Goal: Information Seeking & Learning: Understand process/instructions

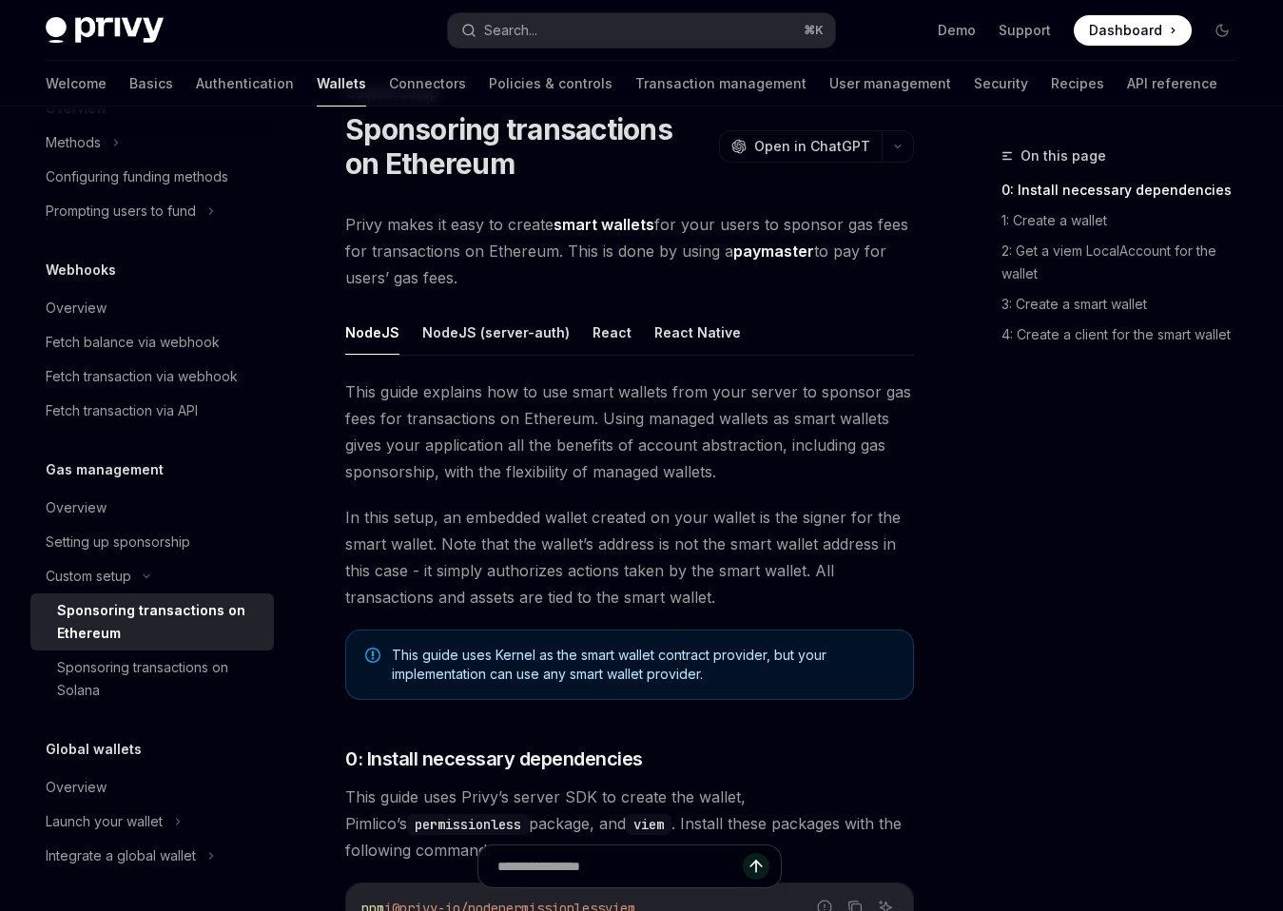
scroll to position [64, 0]
click at [188, 682] on div "Sponsoring transactions on Solana" at bounding box center [160, 679] width 206 height 46
type textarea "*"
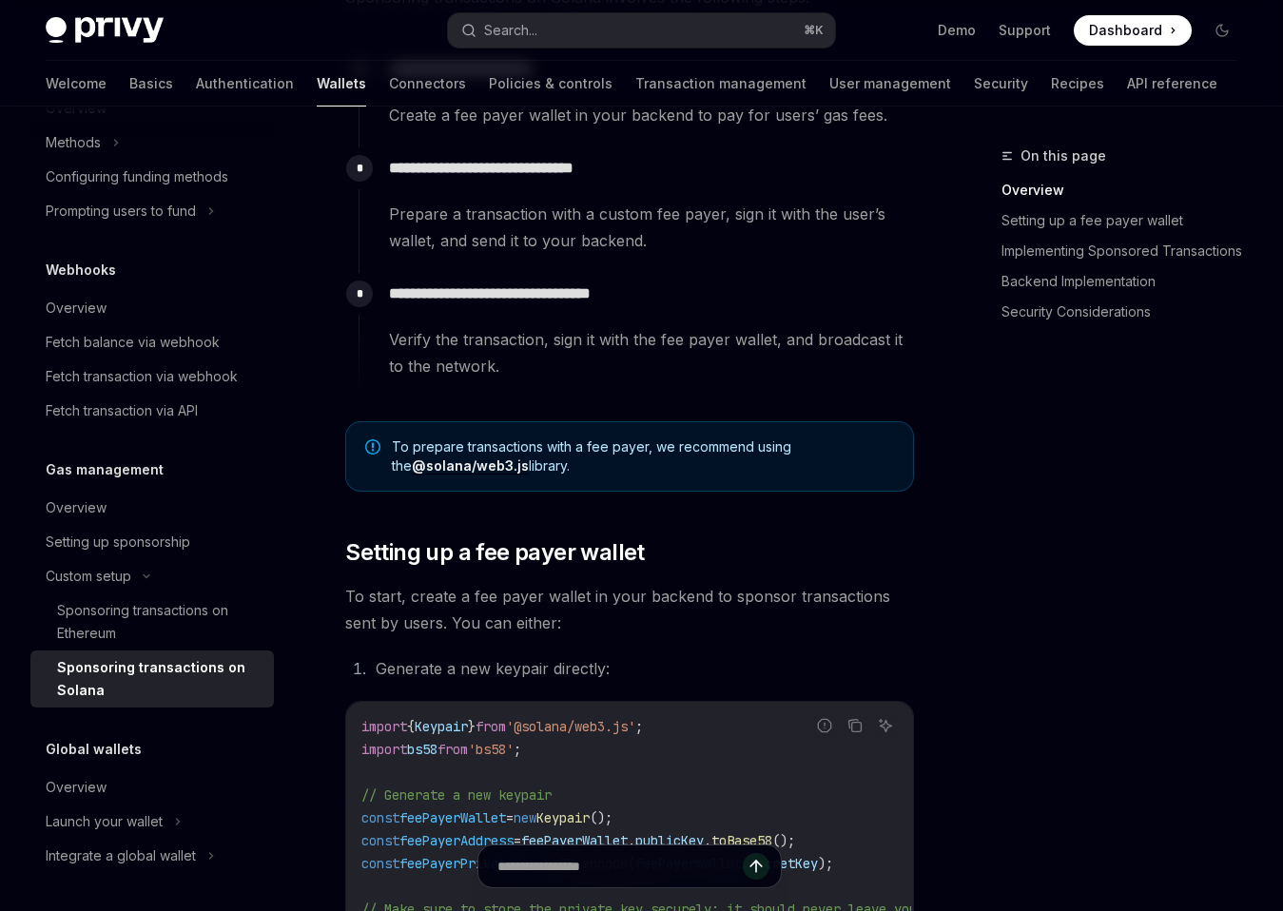
scroll to position [489, 0]
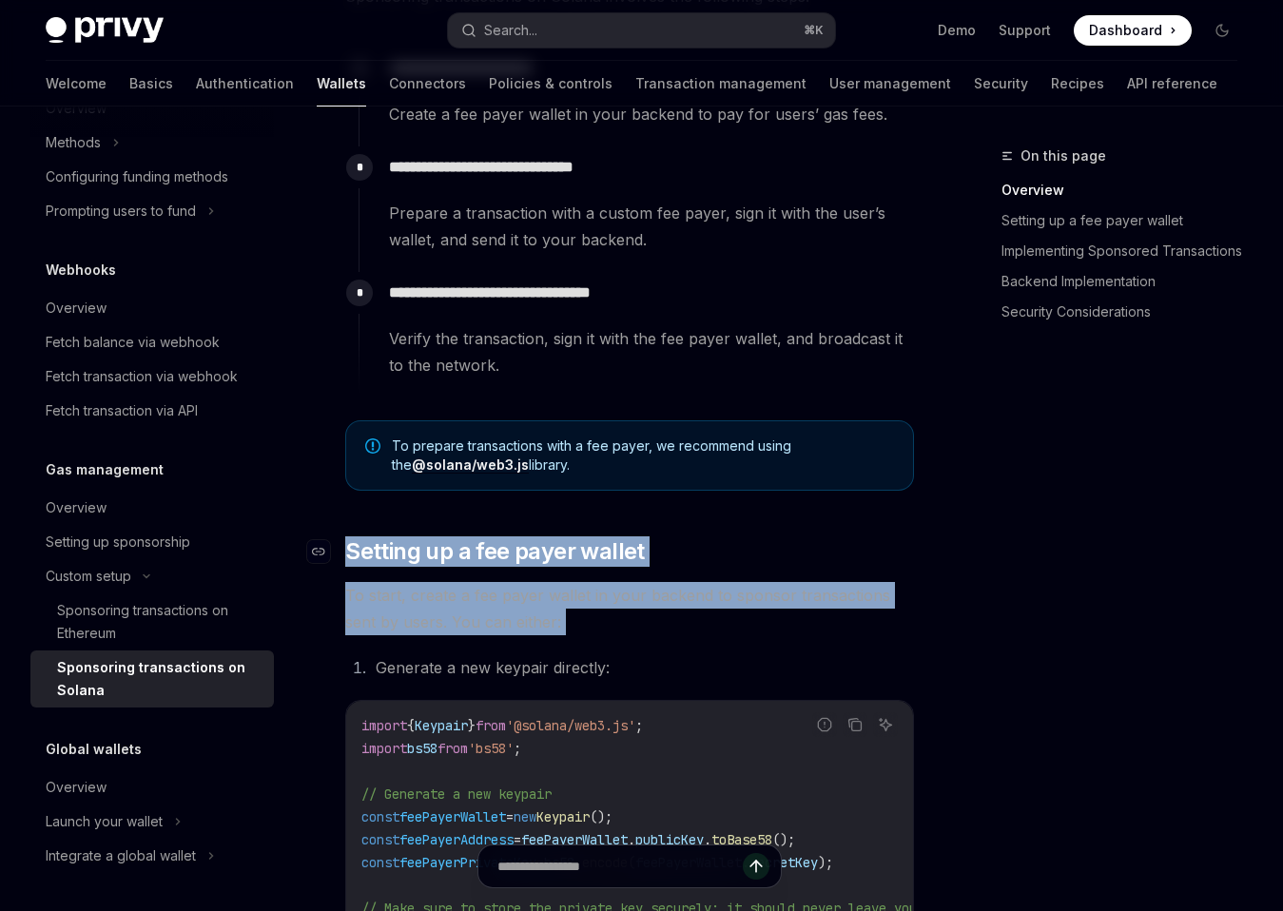
drag, startPoint x: 701, startPoint y: 575, endPoint x: 701, endPoint y: 560, distance: 14.3
click at [701, 560] on h2 "​ Setting up a fee payer wallet" at bounding box center [629, 552] width 569 height 30
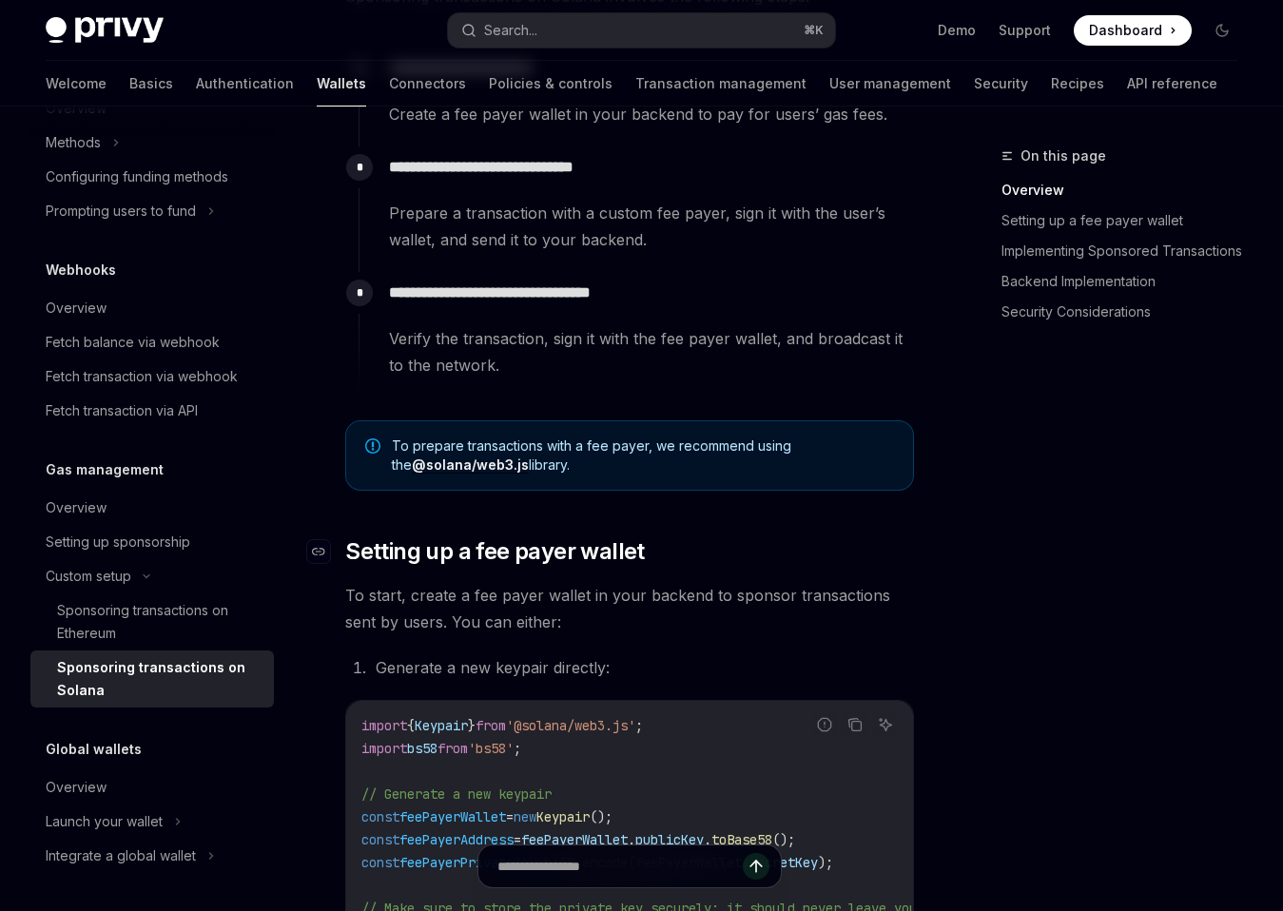
click at [701, 560] on h2 "​ Setting up a fee payer wallet" at bounding box center [629, 552] width 569 height 30
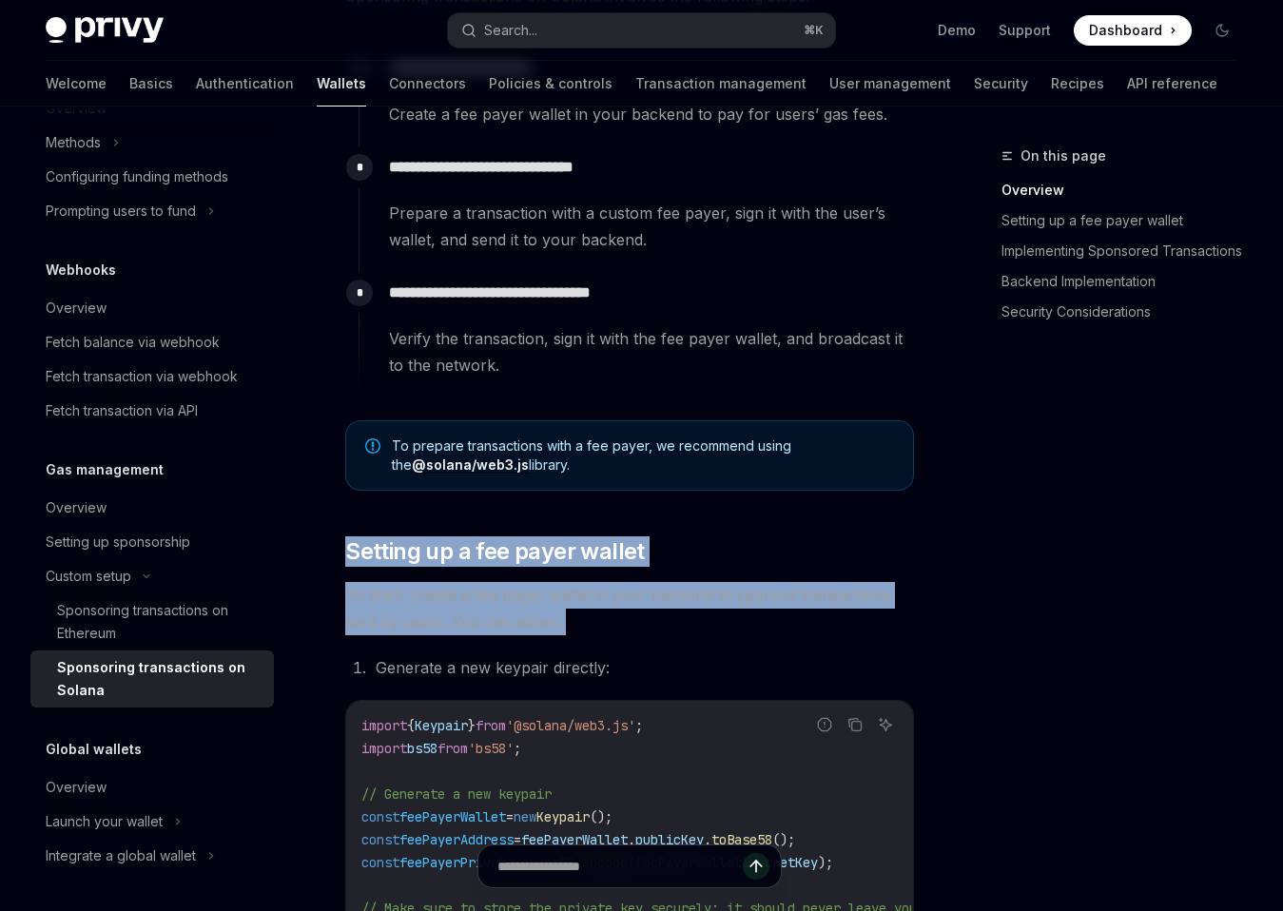
drag, startPoint x: 701, startPoint y: 560, endPoint x: 701, endPoint y: 586, distance: 25.7
click at [701, 586] on span "To start, create a fee payer wallet in your backend to sponsor transactions sen…" at bounding box center [629, 608] width 569 height 53
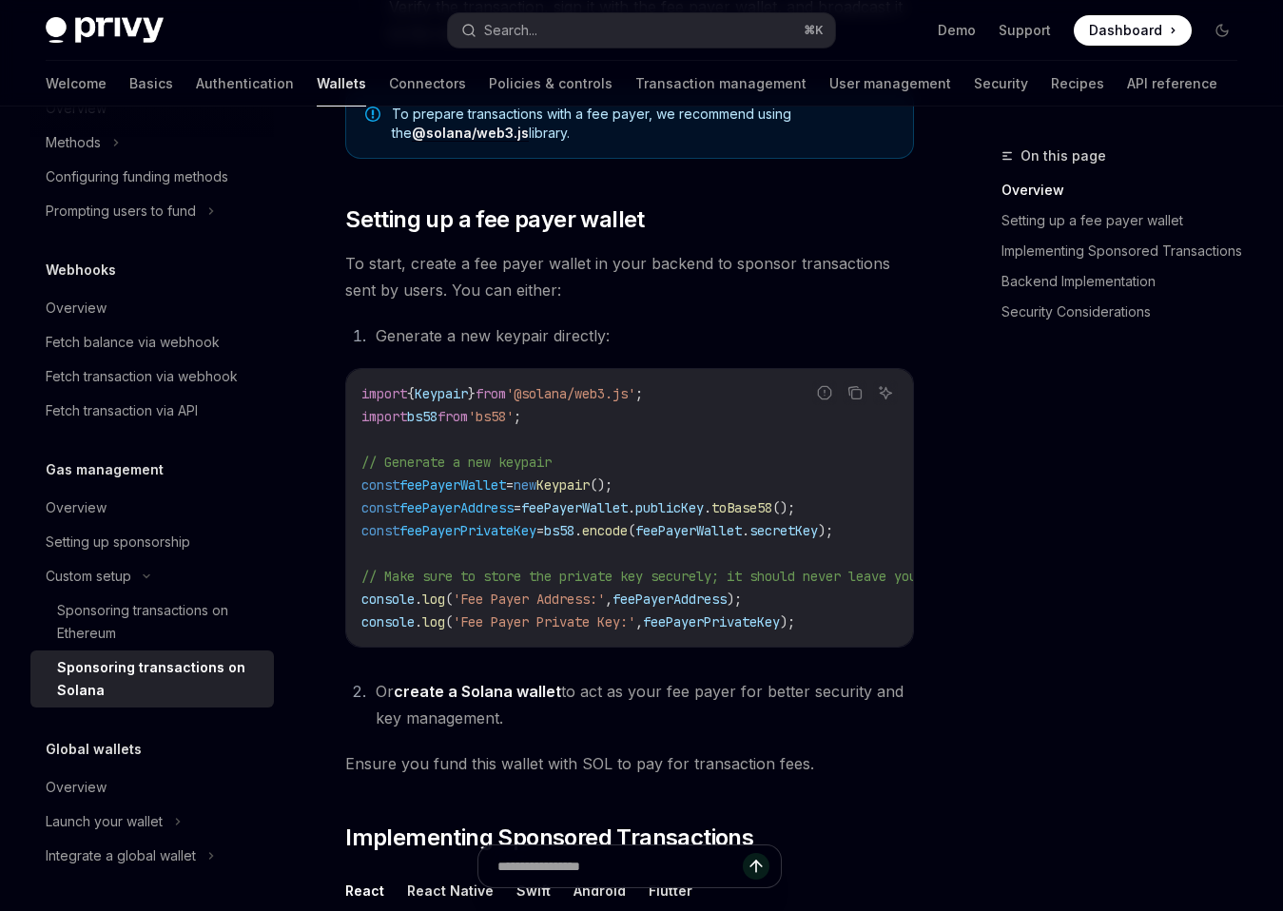
scroll to position [825, 0]
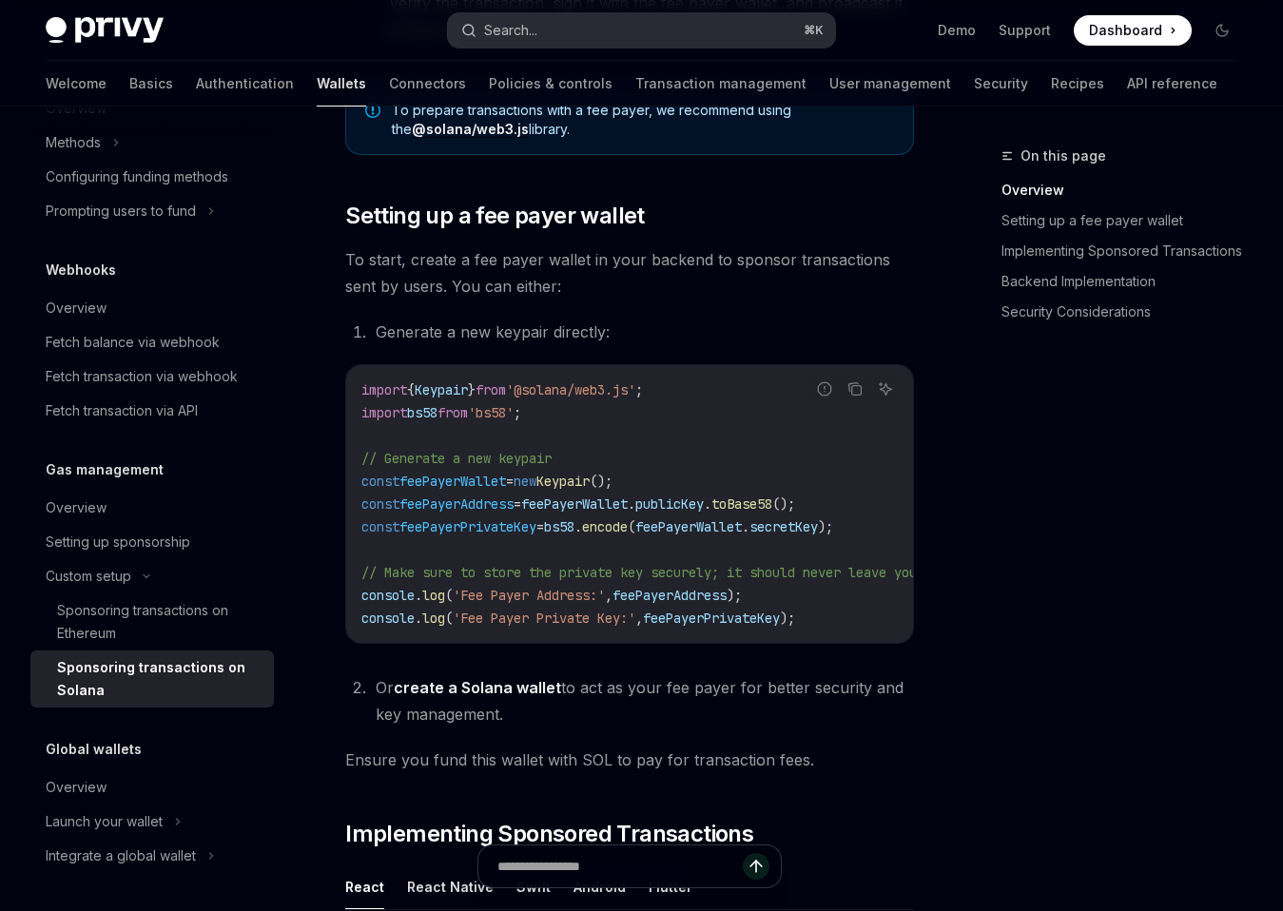
click at [652, 25] on button "Search... ⌘ K" at bounding box center [641, 30] width 387 height 34
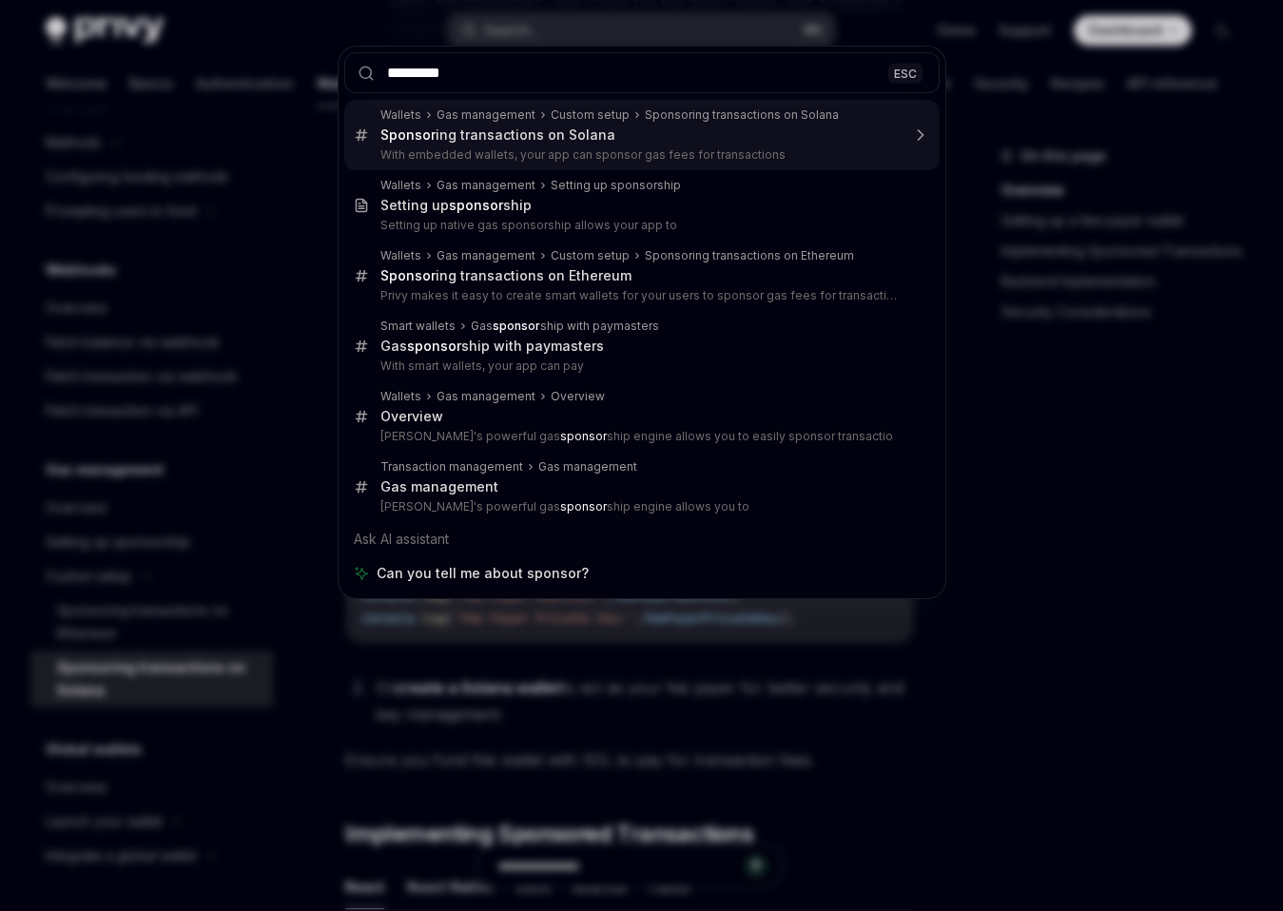
type input "**********"
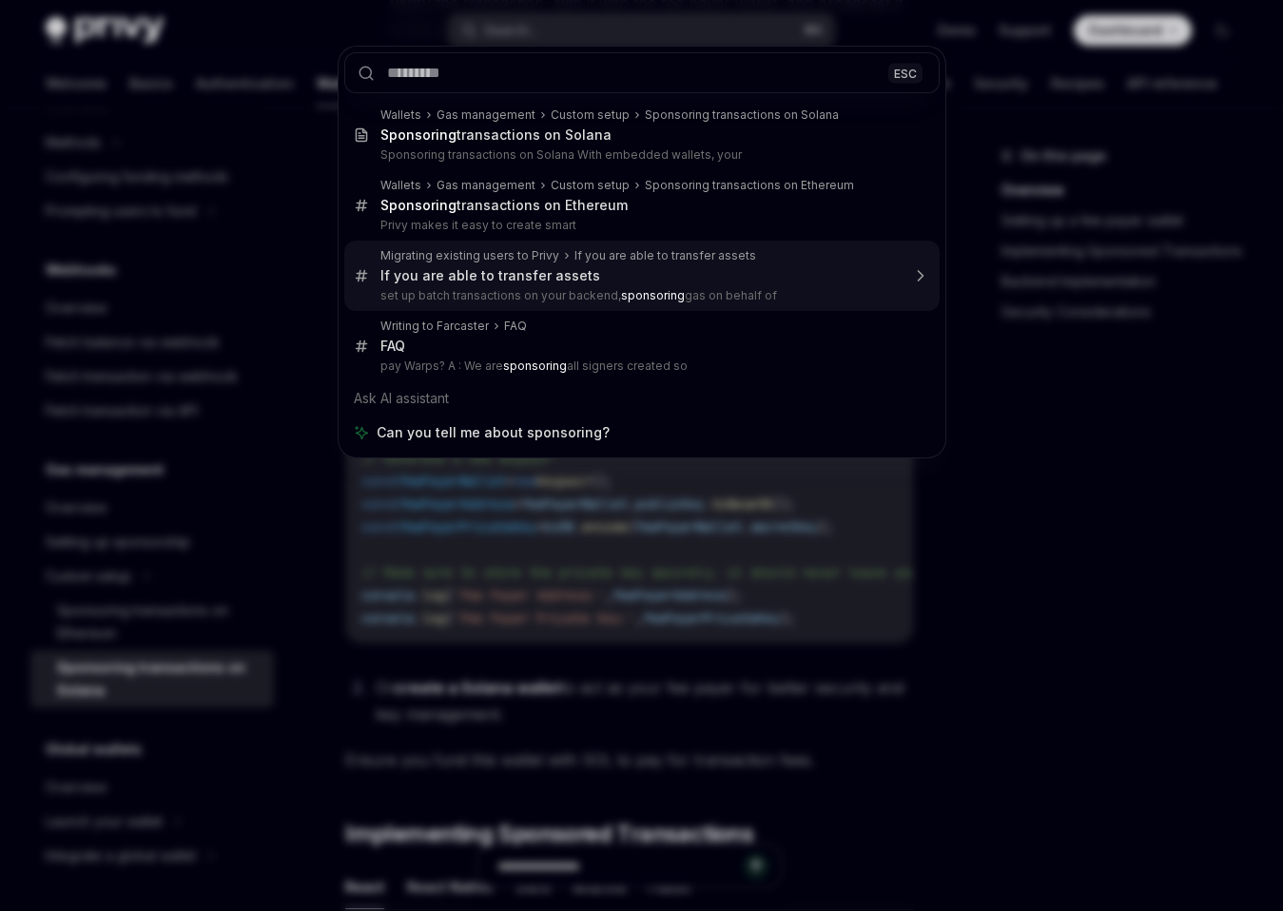
type textarea "*"
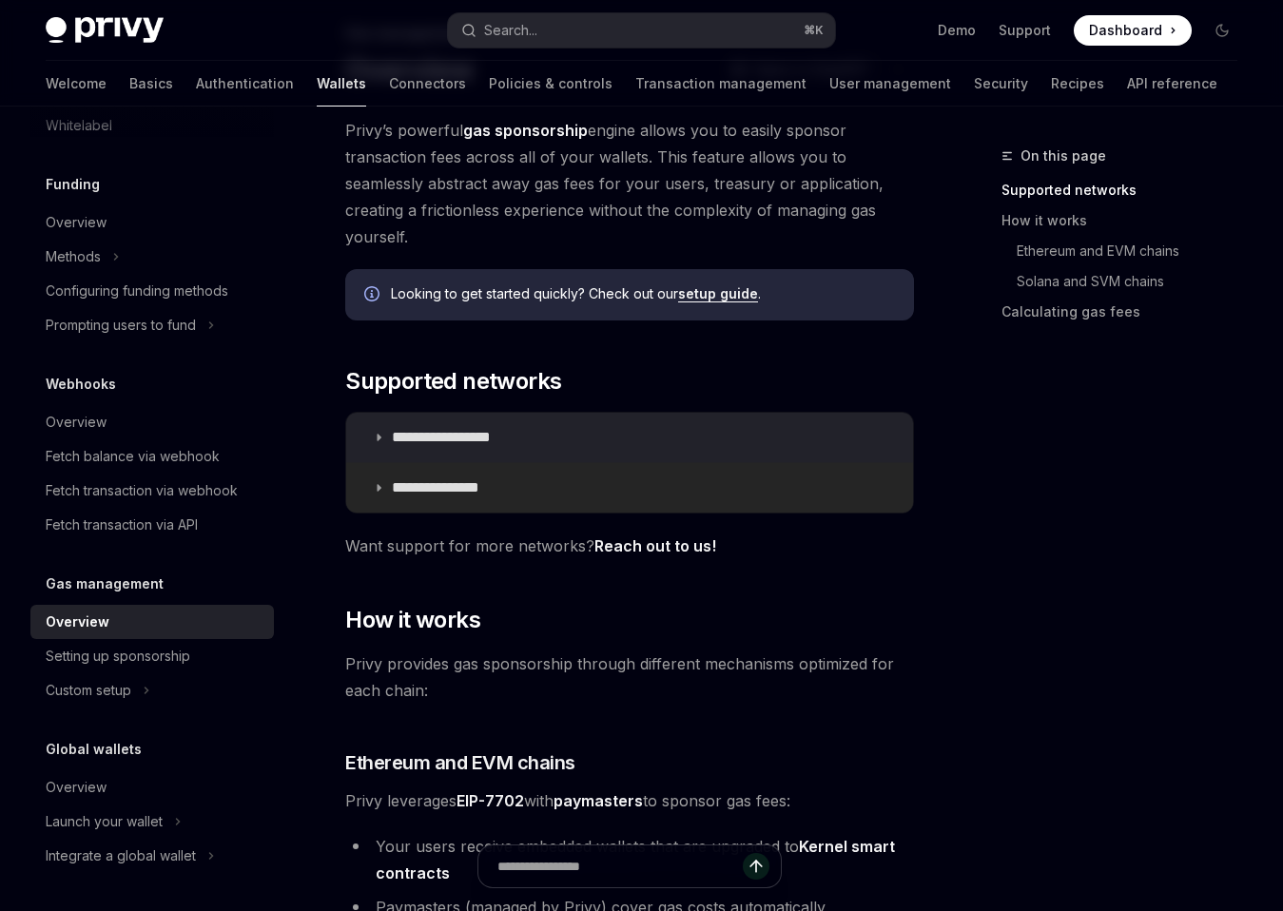
click at [514, 488] on summary "**********" at bounding box center [629, 487] width 567 height 49
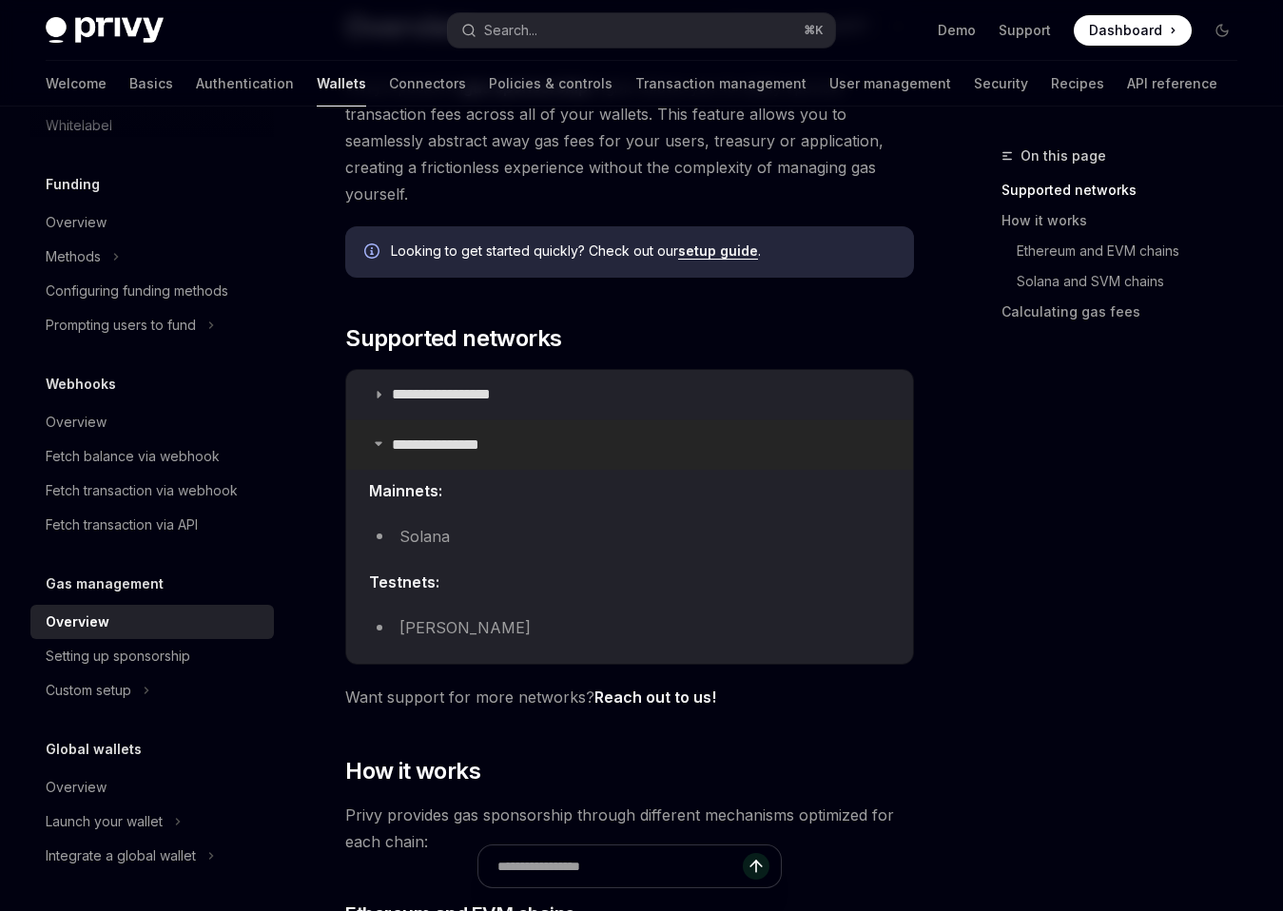
scroll to position [179, 0]
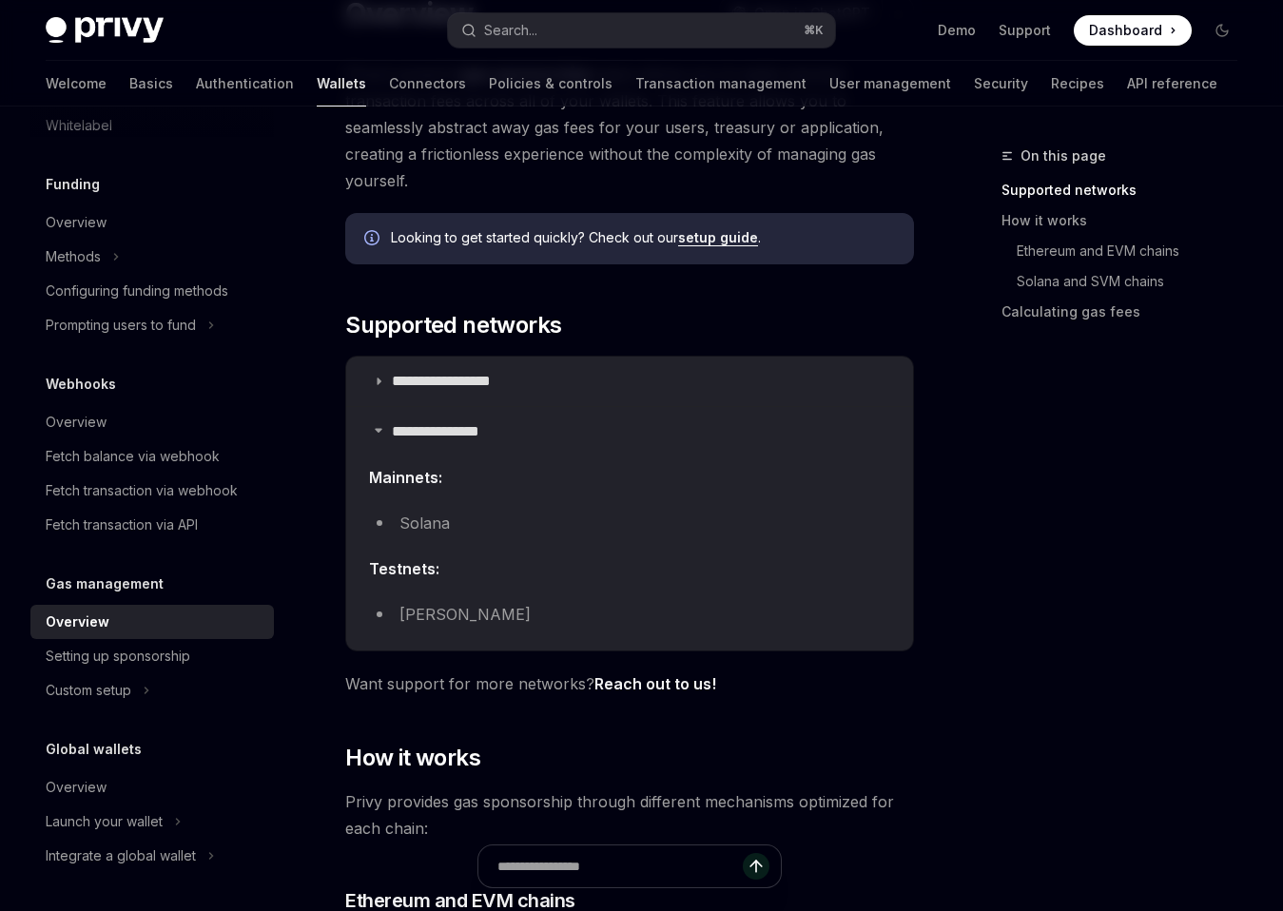
click at [449, 510] on li "Solana" at bounding box center [629, 523] width 521 height 27
drag, startPoint x: 449, startPoint y: 510, endPoint x: 522, endPoint y: 624, distance: 135.7
click at [522, 624] on children "Mainnets: Solana Testnets: [PERSON_NAME]" at bounding box center [629, 549] width 521 height 171
click at [521, 624] on li "[PERSON_NAME]" at bounding box center [629, 614] width 521 height 27
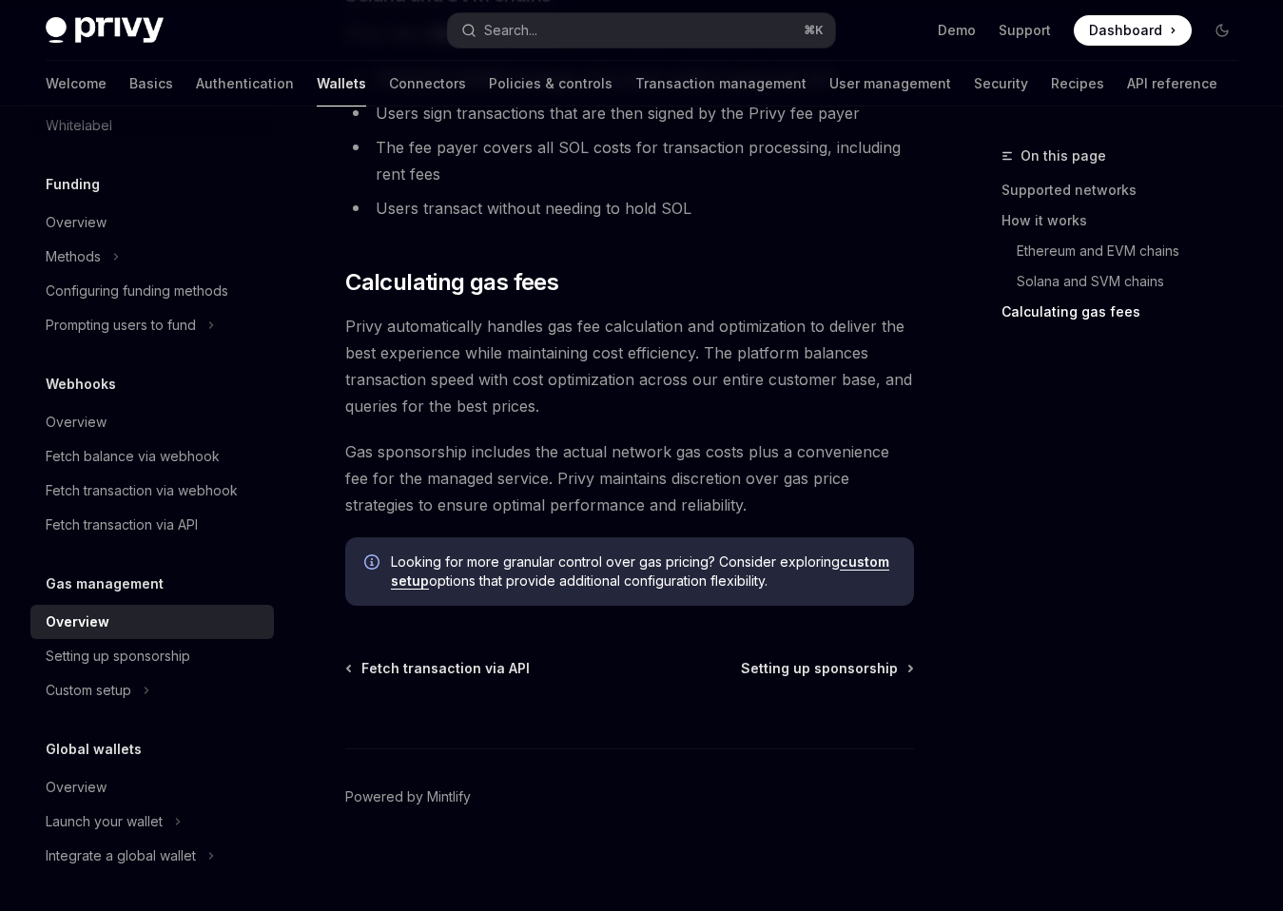
scroll to position [1737, 0]
click at [820, 675] on span "Setting up sponsorship" at bounding box center [819, 667] width 157 height 19
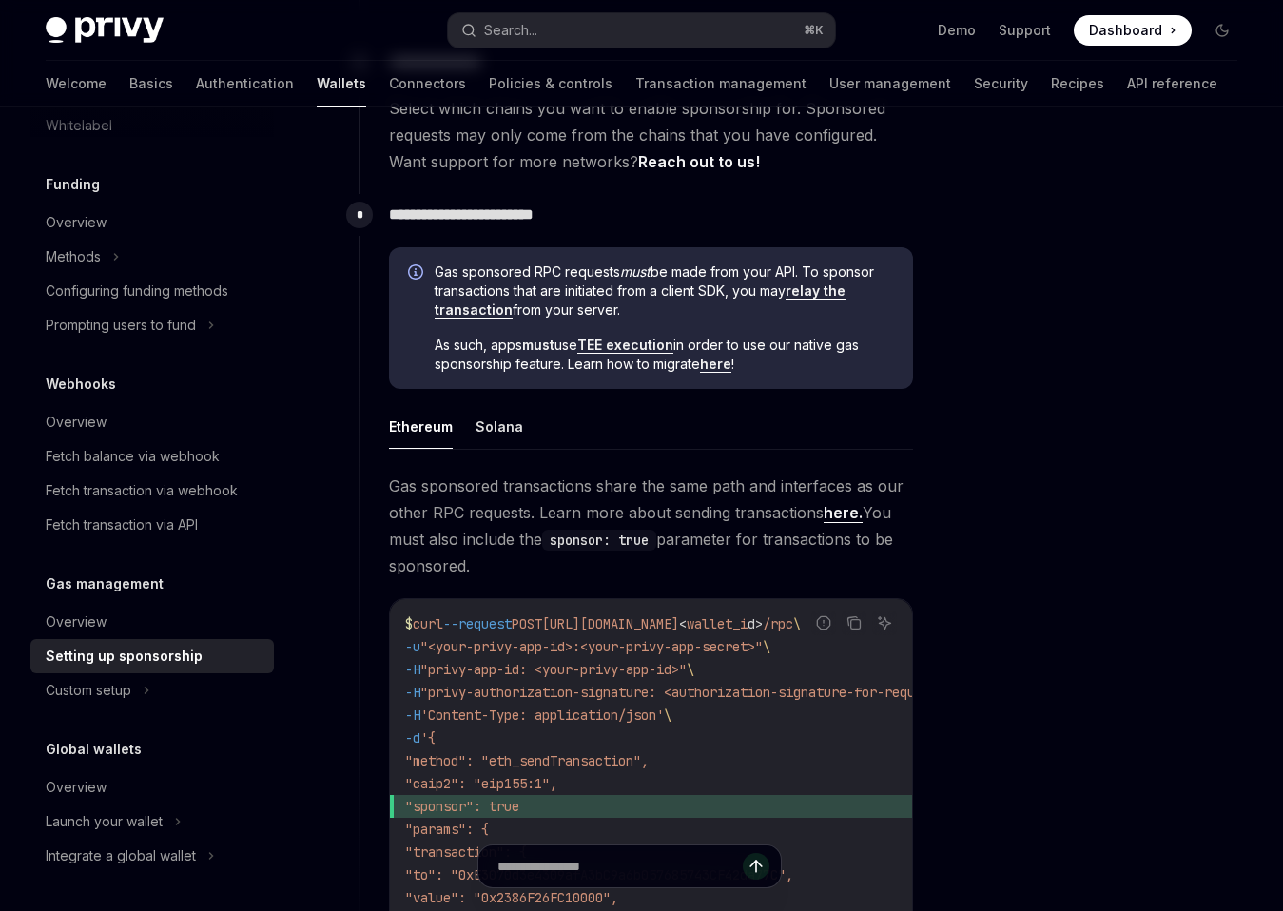
scroll to position [858, 0]
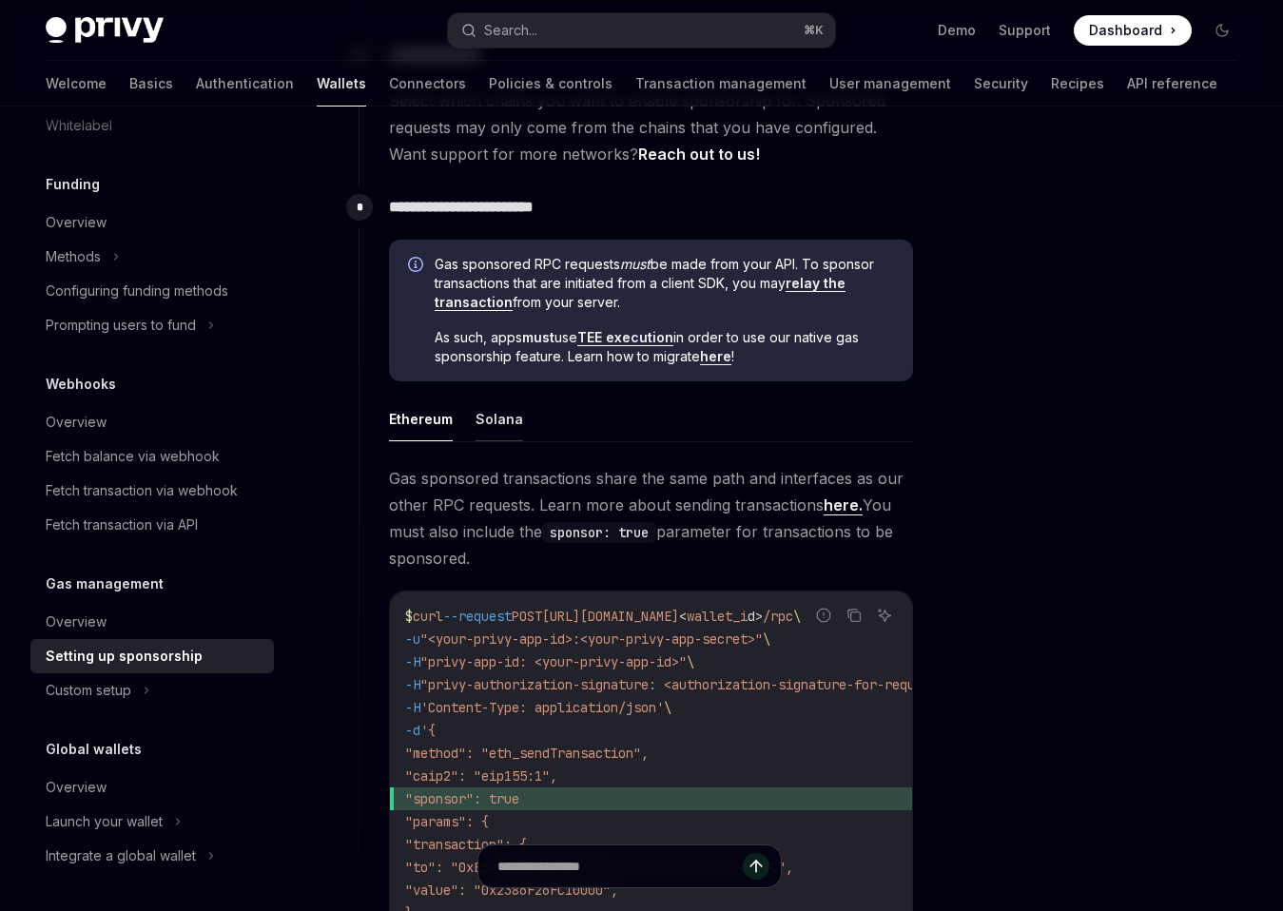
click at [490, 421] on button "Solana" at bounding box center [500, 419] width 48 height 45
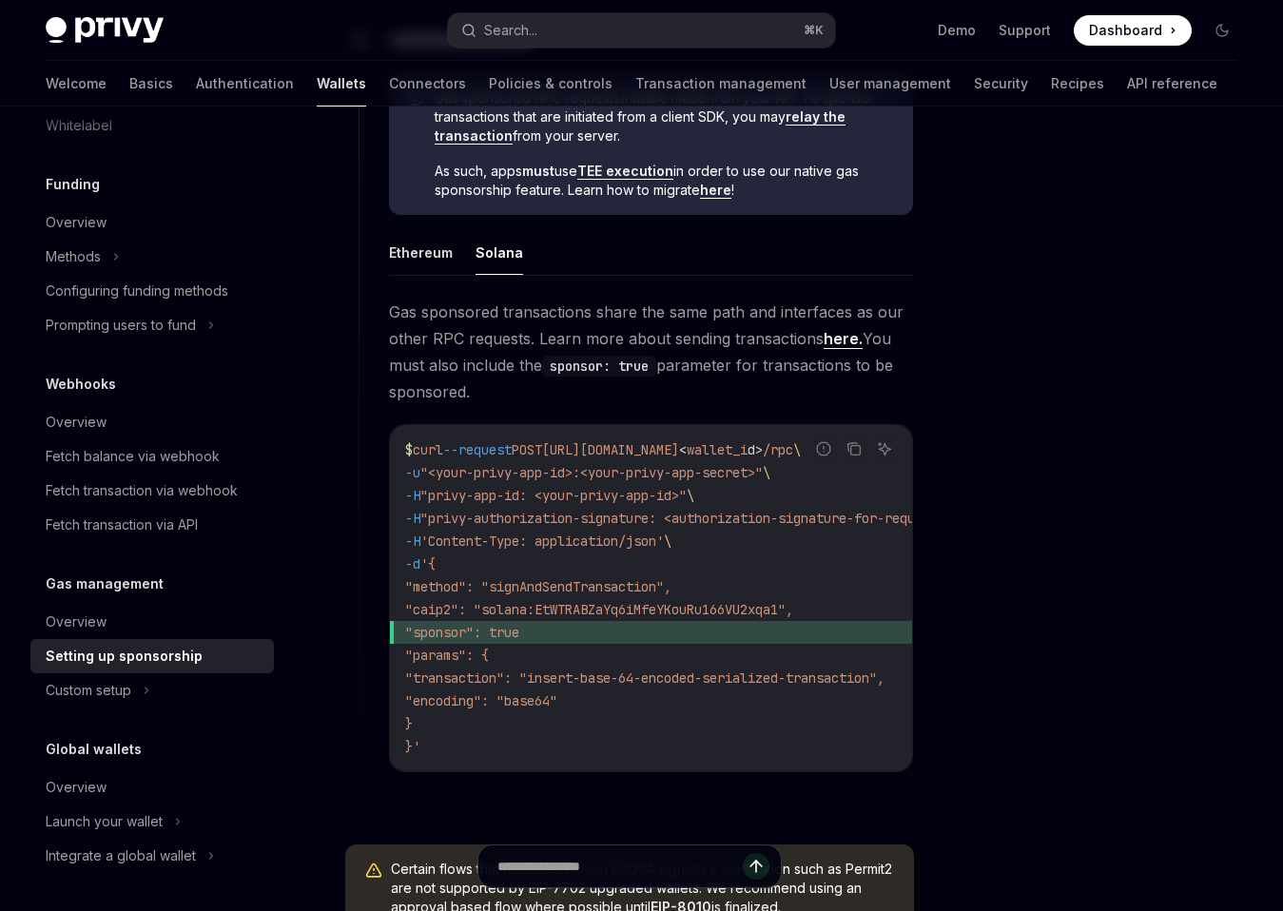
scroll to position [1016, 0]
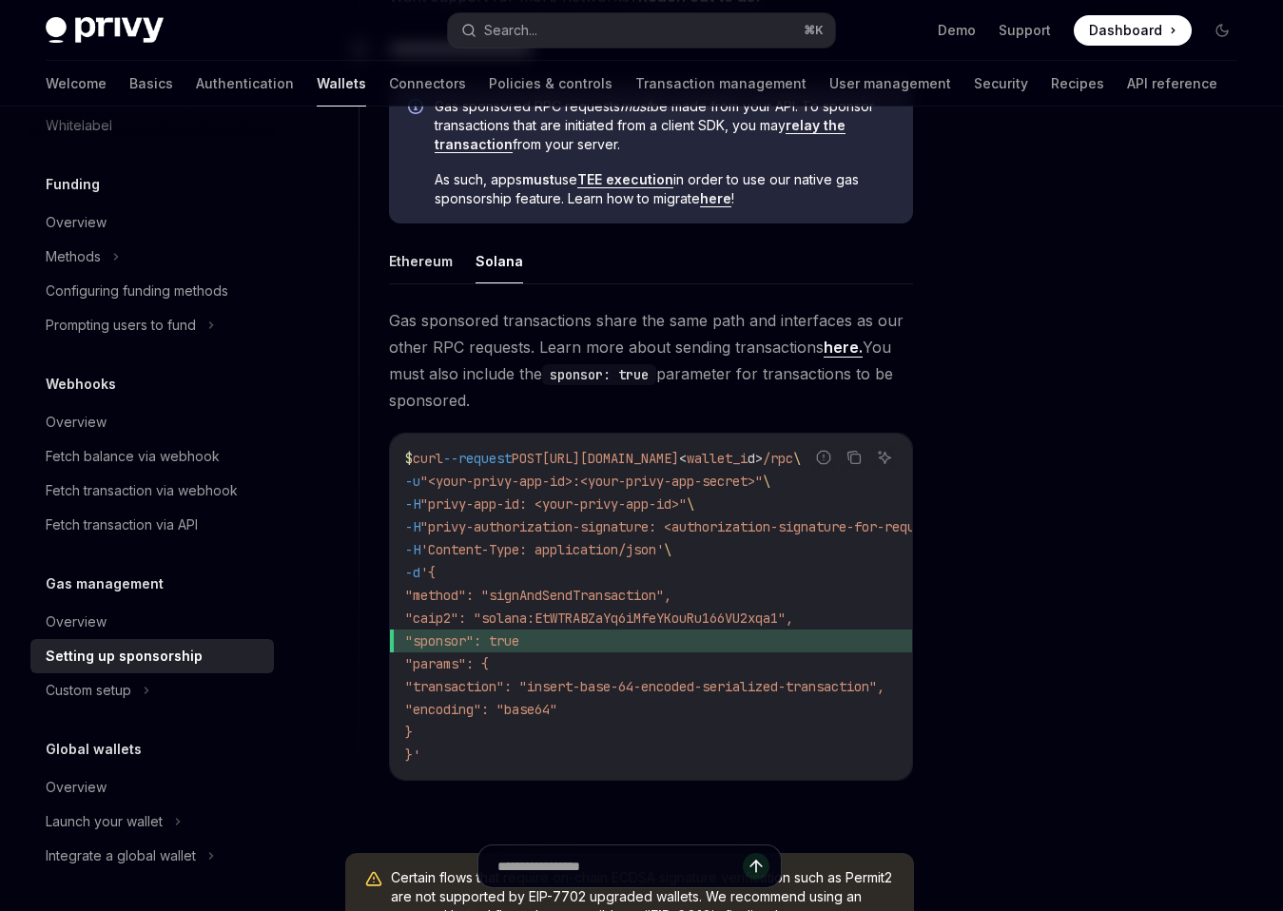
click at [850, 357] on link "here." at bounding box center [843, 348] width 39 height 20
type textarea "*"
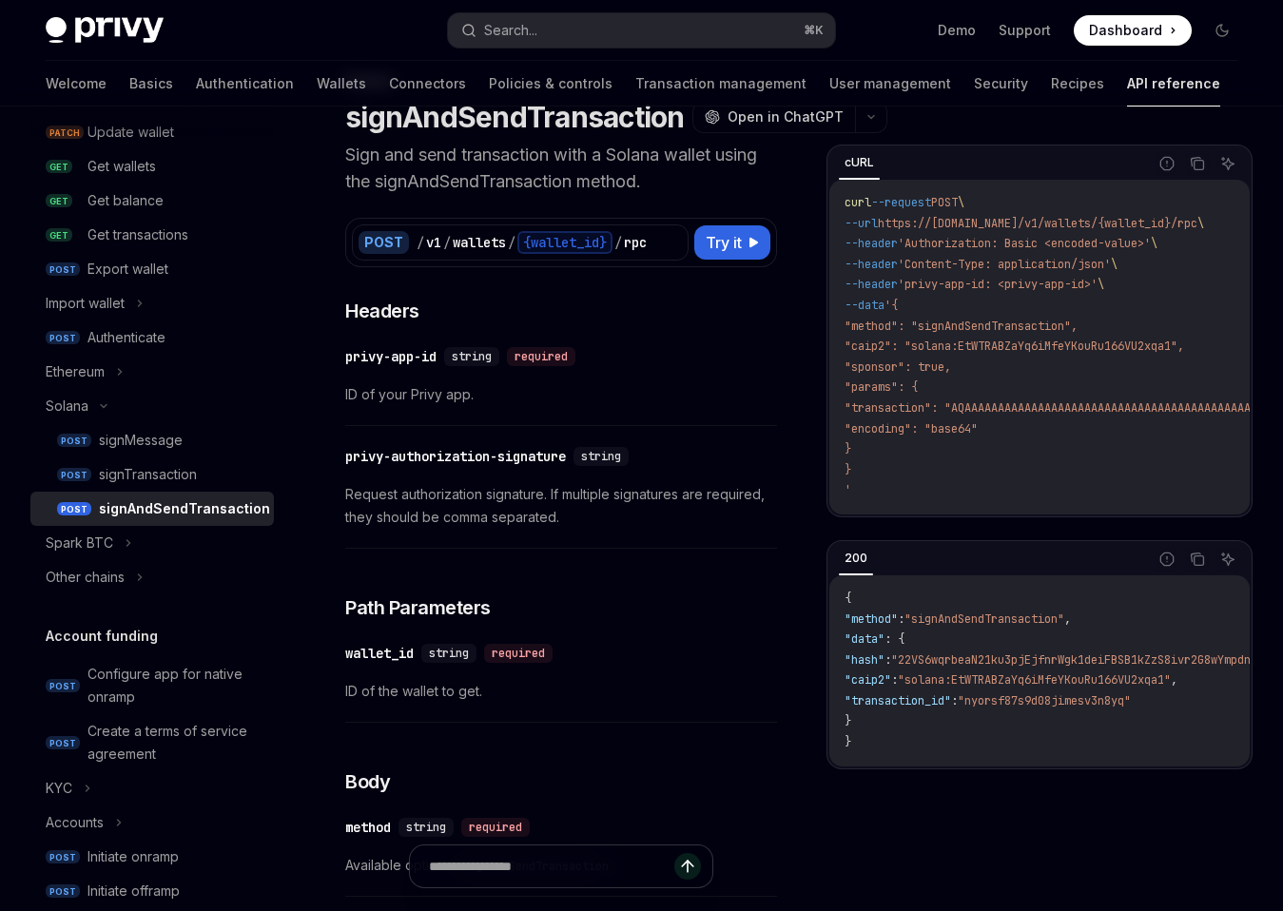
scroll to position [88, 0]
